Goal: Check status: Check status

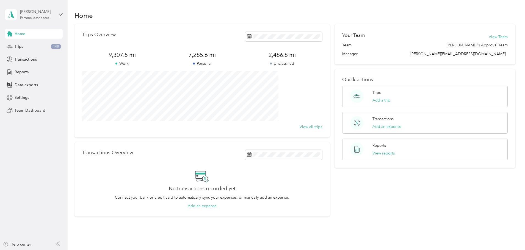
click at [29, 17] on div "Personal dashboard" at bounding box center [34, 17] width 29 height 3
click at [26, 42] on div "Team dashboard" at bounding box center [24, 44] width 29 height 6
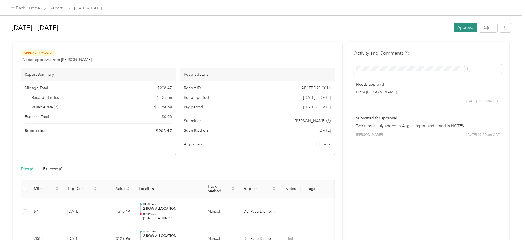
click at [453, 27] on button "Approve" at bounding box center [464, 28] width 23 height 10
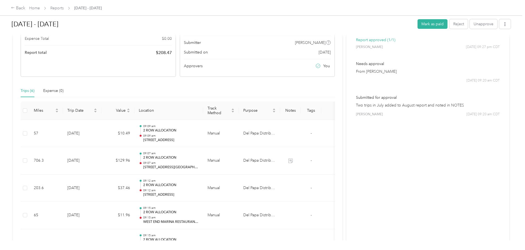
scroll to position [82, 0]
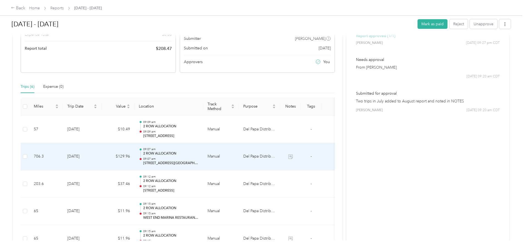
click at [199, 156] on div "09:07 am 2 ROW ALLOCATION 09:07 am [STREET_ADDRESS][GEOGRAPHIC_DATA]" at bounding box center [170, 157] width 55 height 18
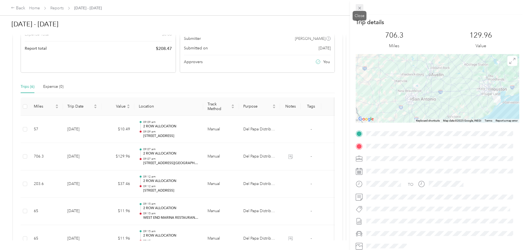
click at [359, 7] on icon at bounding box center [359, 8] width 5 height 5
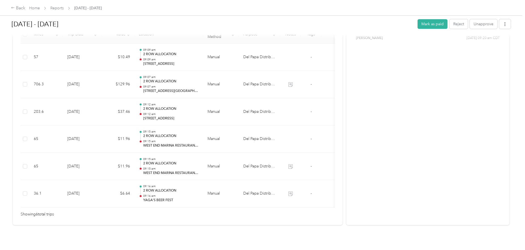
scroll to position [167, 0]
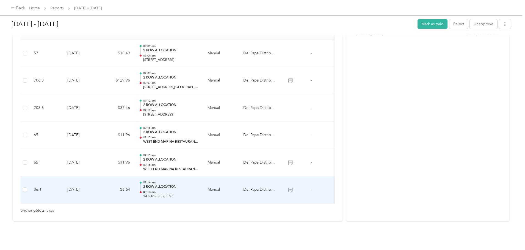
click at [199, 185] on p "2 ROW ALLOCATION" at bounding box center [170, 187] width 55 height 5
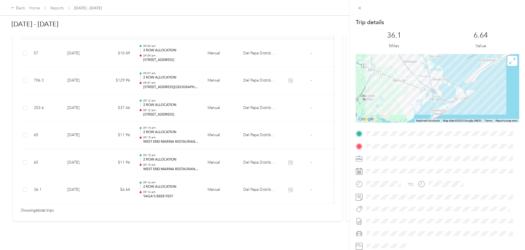
click at [200, 155] on div "Trip details This trip cannot be edited because it is either under review, appr…" at bounding box center [262, 125] width 525 height 250
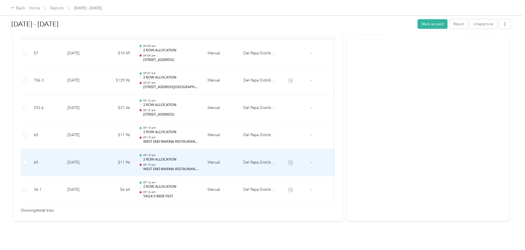
click at [199, 163] on p "09:15 am" at bounding box center [170, 165] width 55 height 4
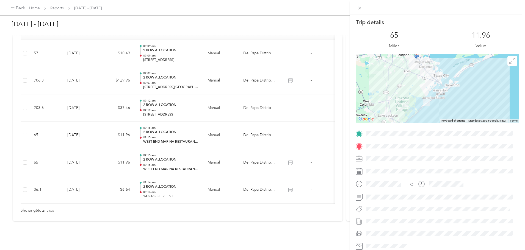
click at [212, 127] on div "Trip details This trip cannot be edited because it is either under review, appr…" at bounding box center [262, 125] width 525 height 250
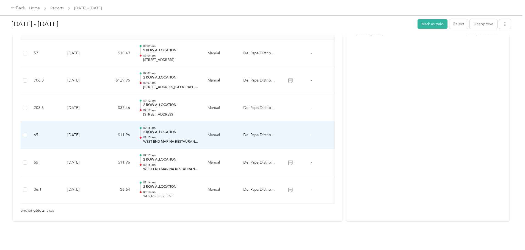
click at [199, 127] on div "09:15 am 2 ROW ALLOCATION 09:15 am WEST END MARINA RESTAURANT-DSD" at bounding box center [170, 135] width 55 height 18
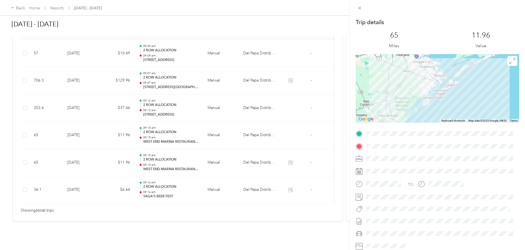
click at [208, 104] on div "Trip details This trip cannot be edited because it is either under review, appr…" at bounding box center [262, 125] width 525 height 250
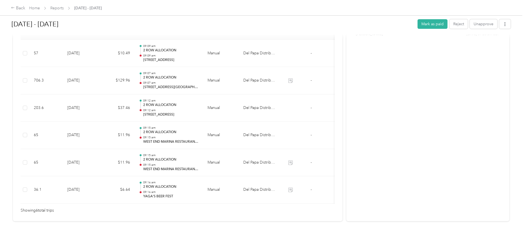
click at [199, 109] on p "09:12 am" at bounding box center [170, 111] width 55 height 4
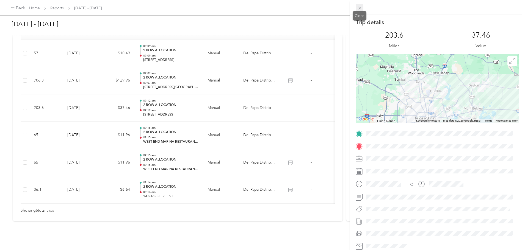
drag, startPoint x: 361, startPoint y: 10, endPoint x: 357, endPoint y: 15, distance: 6.2
click at [360, 10] on icon at bounding box center [359, 8] width 5 height 5
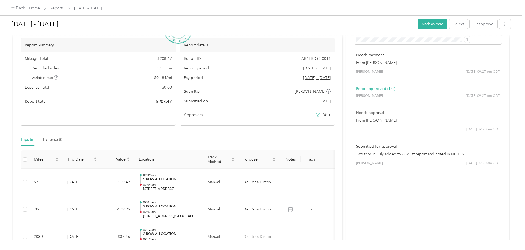
scroll to position [0, 0]
